Goal: Task Accomplishment & Management: Use online tool/utility

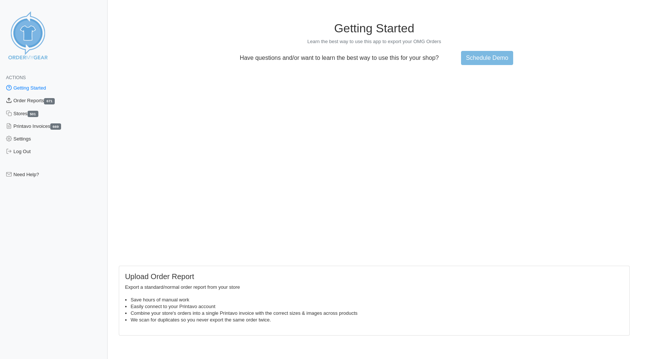
click at [28, 103] on link "Order Reports 671" at bounding box center [54, 101] width 108 height 13
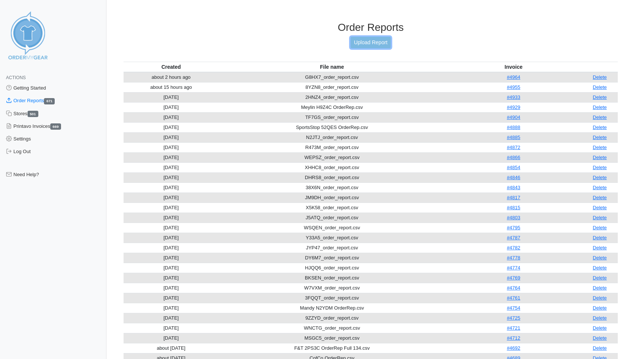
click at [366, 43] on link "Upload Report" at bounding box center [371, 43] width 40 height 12
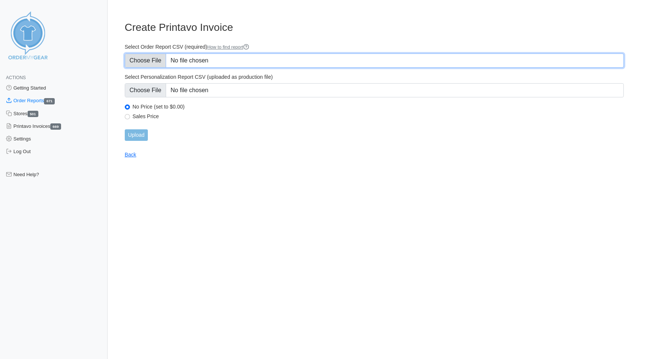
click at [148, 66] on input "Select Order Report CSV (required) How to find report" at bounding box center [374, 61] width 499 height 14
type input "C:\fakepath\BEBY3_order_report.csv"
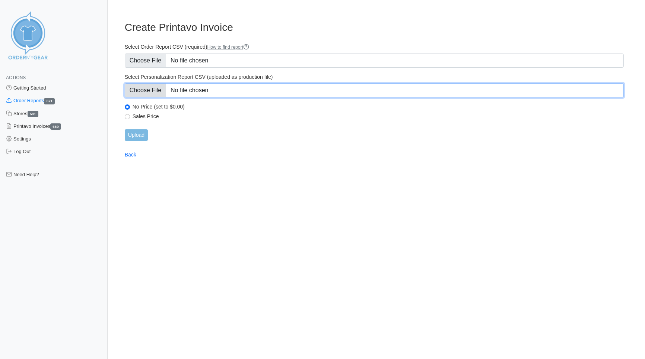
click at [140, 91] on input "Select Personalization Report CSV (uploaded as production file)" at bounding box center [374, 90] width 499 height 14
type input "C:\fakepath\BEBY3_personalization_report.csv"
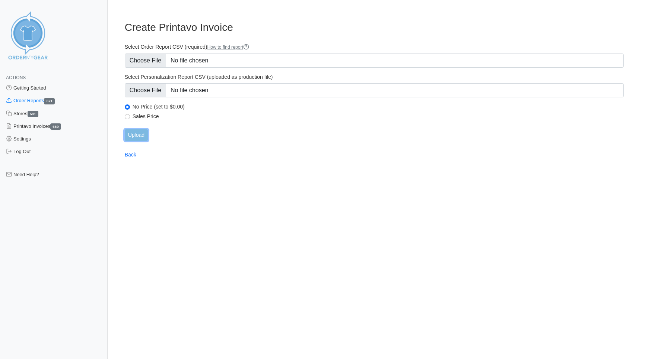
click at [141, 134] on input "Upload" at bounding box center [136, 136] width 23 height 12
